Goal: Task Accomplishment & Management: Use online tool/utility

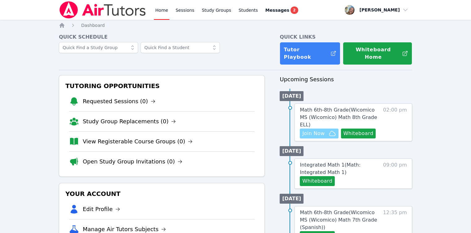
drag, startPoint x: 0, startPoint y: 0, endPoint x: 325, endPoint y: 123, distance: 347.9
click at [325, 129] on button "Join Now" at bounding box center [319, 134] width 38 height 10
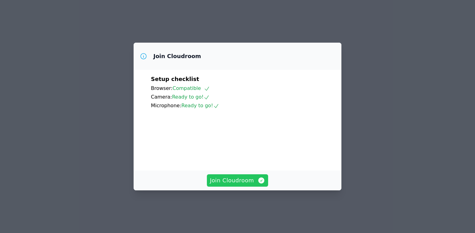
click at [240, 185] on span "Join Cloudroom" at bounding box center [237, 180] width 55 height 9
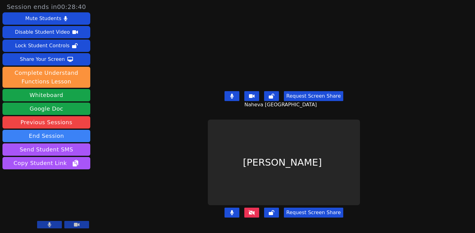
click at [230, 93] on button at bounding box center [232, 96] width 15 height 10
click at [230, 94] on icon at bounding box center [232, 96] width 6 height 5
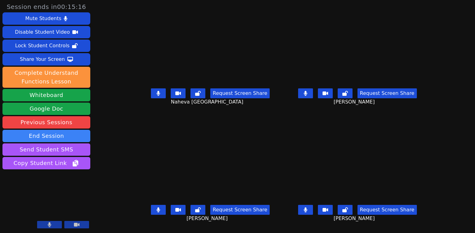
click at [151, 215] on button at bounding box center [158, 210] width 15 height 10
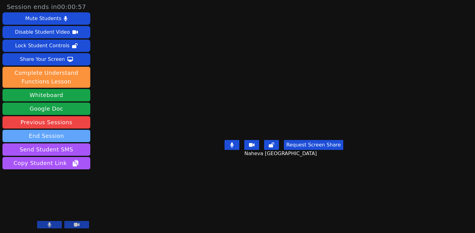
click at [70, 140] on button "End Session" at bounding box center [46, 136] width 88 height 12
